Goal: Information Seeking & Learning: Find specific fact

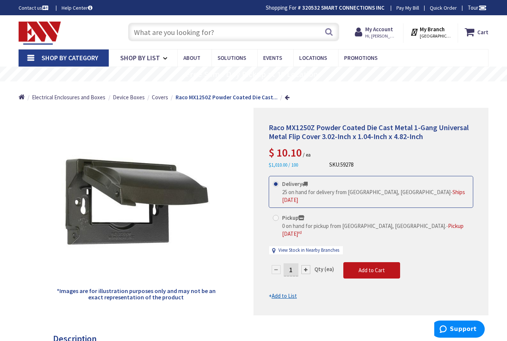
click at [167, 37] on input "text" at bounding box center [233, 32] width 211 height 19
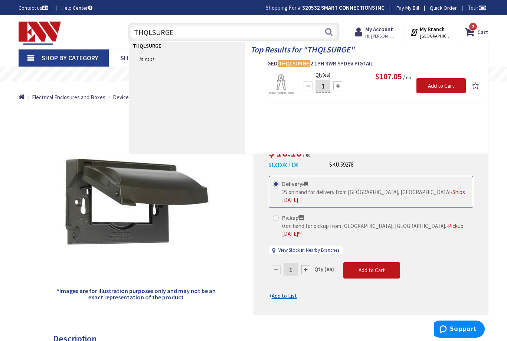
type input "THQLSURGE"
click at [420, 30] on icon at bounding box center [415, 31] width 10 height 13
click at [436, 27] on strong "My Branch" at bounding box center [432, 29] width 25 height 7
click at [463, 152] on div "Top Results for " THQLSURGE " GED THQLSURGE 2 1PH 3WR SPDEV PIGTAIL Qty (ea) 1 …" at bounding box center [366, 97] width 243 height 111
click at [460, 192] on div "Delivery 25 on hand for delivery from Middletown, CT - Ships Today" at bounding box center [371, 192] width 205 height 32
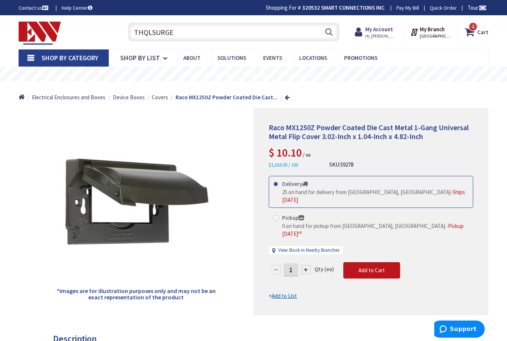
click at [420, 29] on icon at bounding box center [415, 31] width 10 height 13
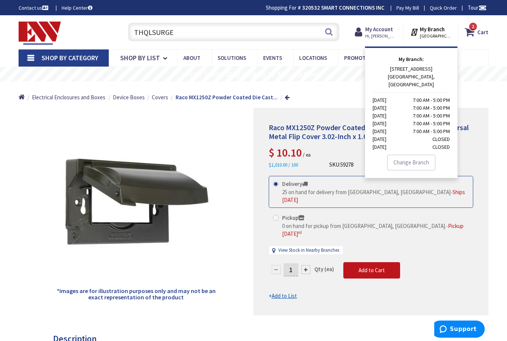
click at [409, 154] on link "Change Branch" at bounding box center [411, 162] width 48 height 16
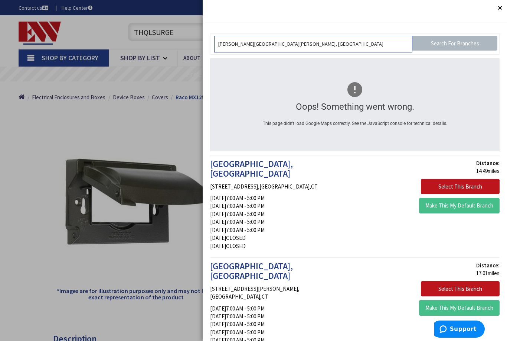
scroll to position [15, 0]
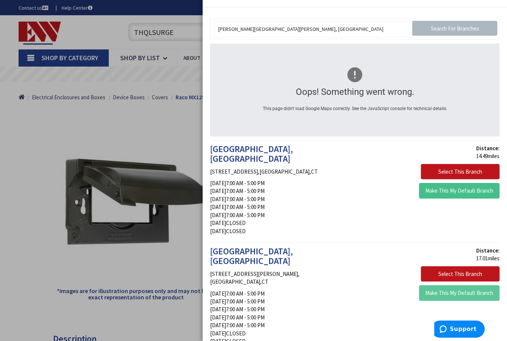
click at [465, 285] on button "Make This My Default Branch" at bounding box center [459, 293] width 81 height 16
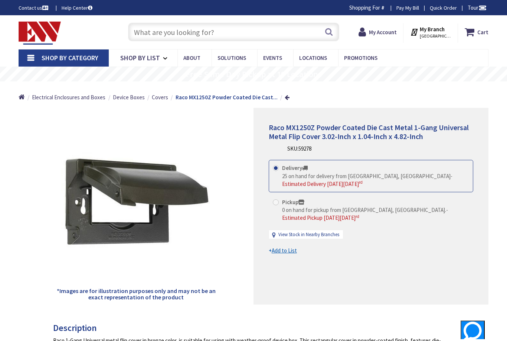
click at [161, 27] on input "text" at bounding box center [233, 32] width 211 height 19
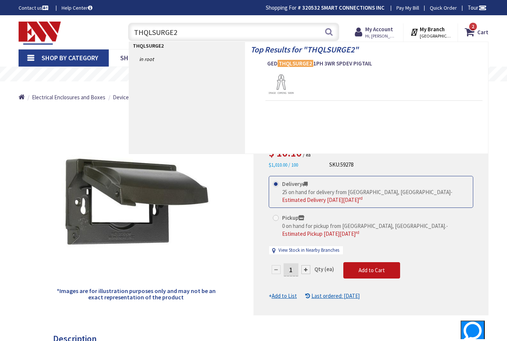
type input "THQLSURGE2"
click at [283, 78] on img at bounding box center [281, 85] width 28 height 28
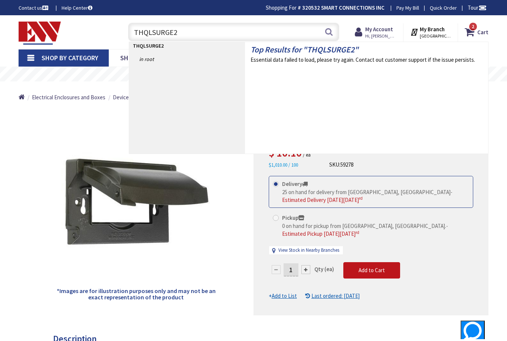
click at [292, 66] on div "Top Results for " THQLSURGE2 " Essential data failed to load, please try again.…" at bounding box center [366, 97] width 243 height 111
click at [309, 58] on div "Essential data failed to load, please try again. Contact out customer support i…" at bounding box center [367, 60] width 232 height 8
